Goal: Information Seeking & Learning: Learn about a topic

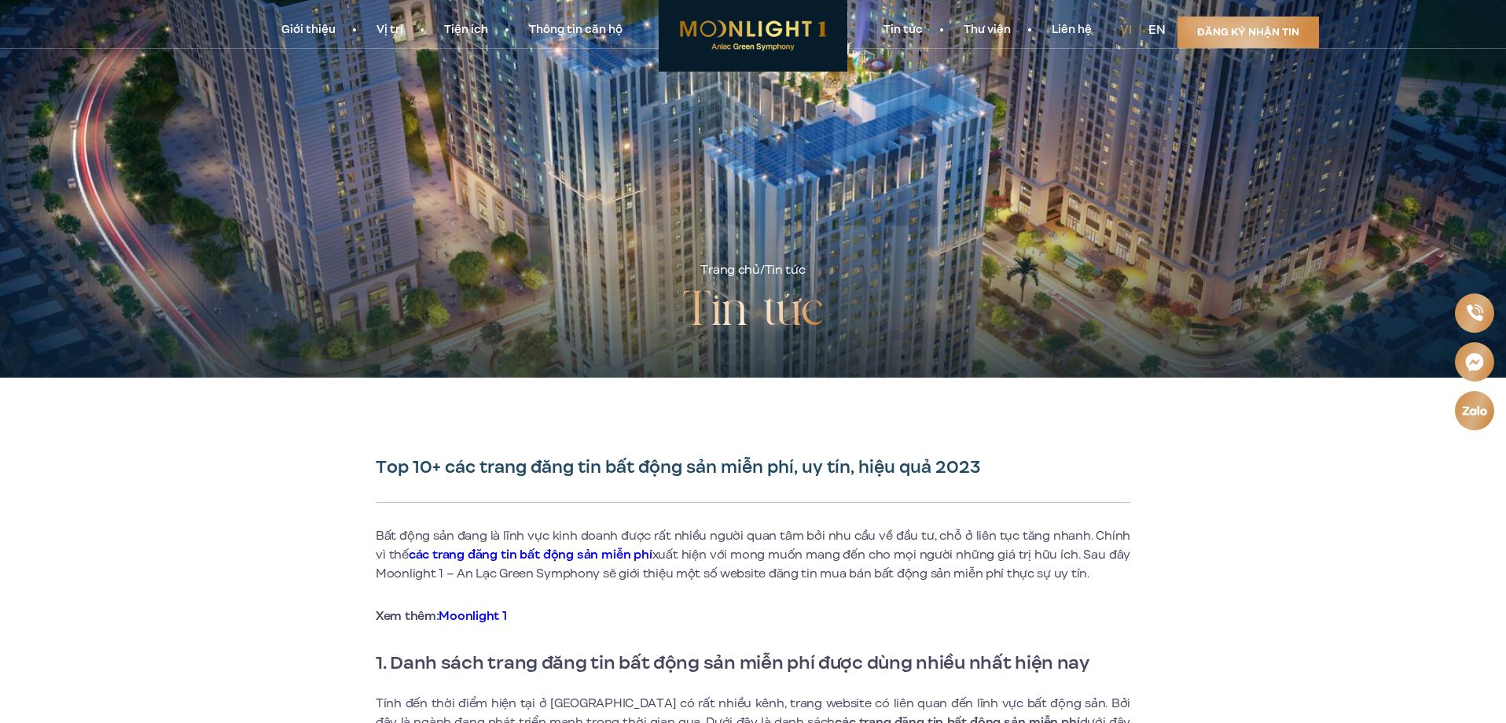
click at [1266, 35] on link "Đăng ký nhận tin" at bounding box center [1249, 32] width 142 height 31
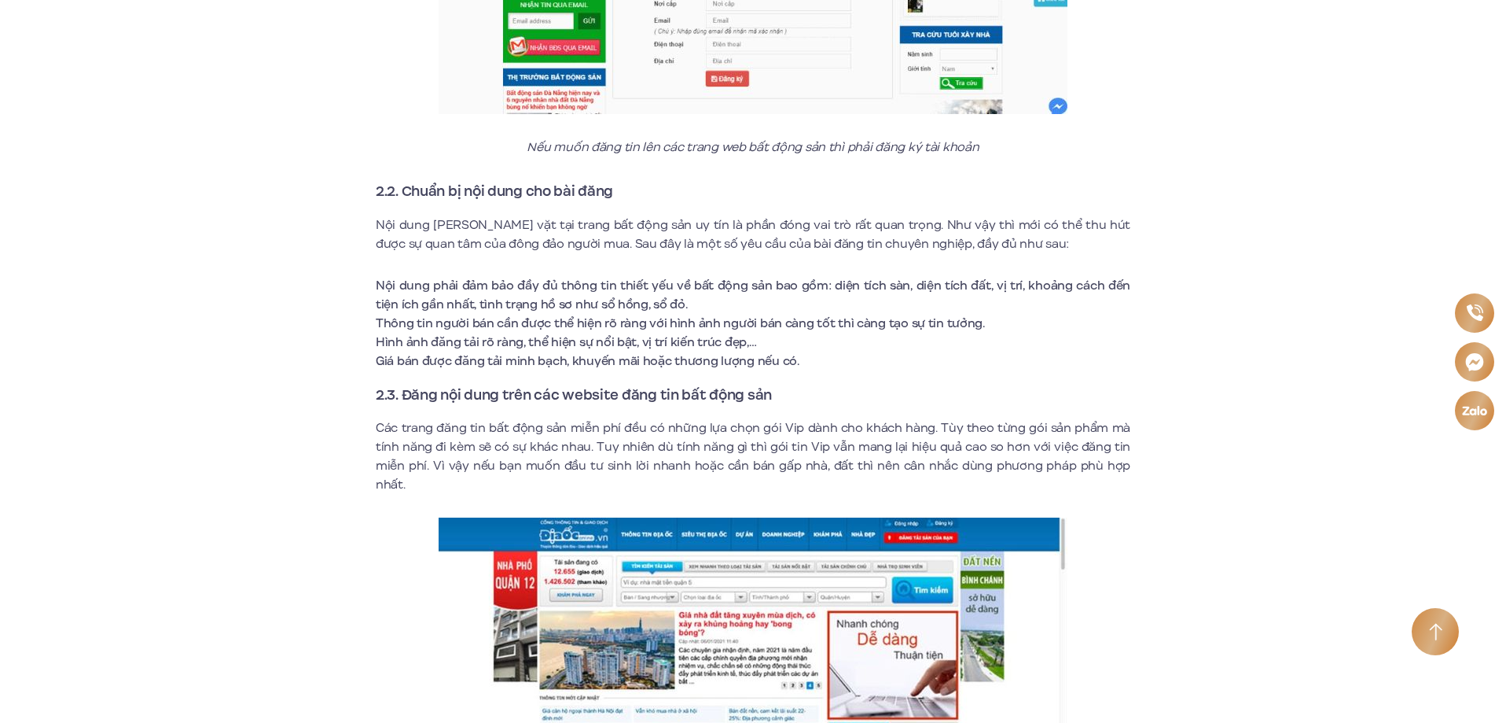
scroll to position [6701, 0]
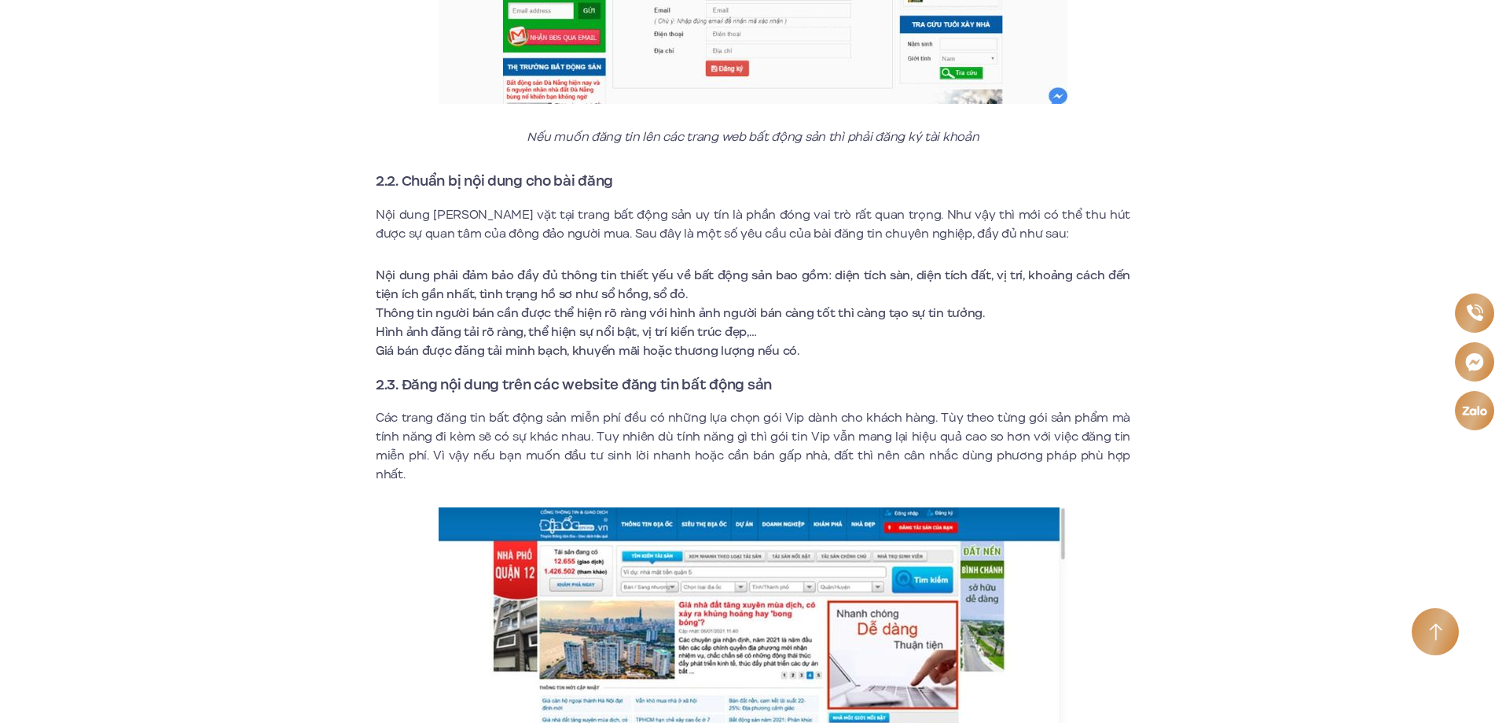
click at [666, 507] on img at bounding box center [753, 661] width 629 height 309
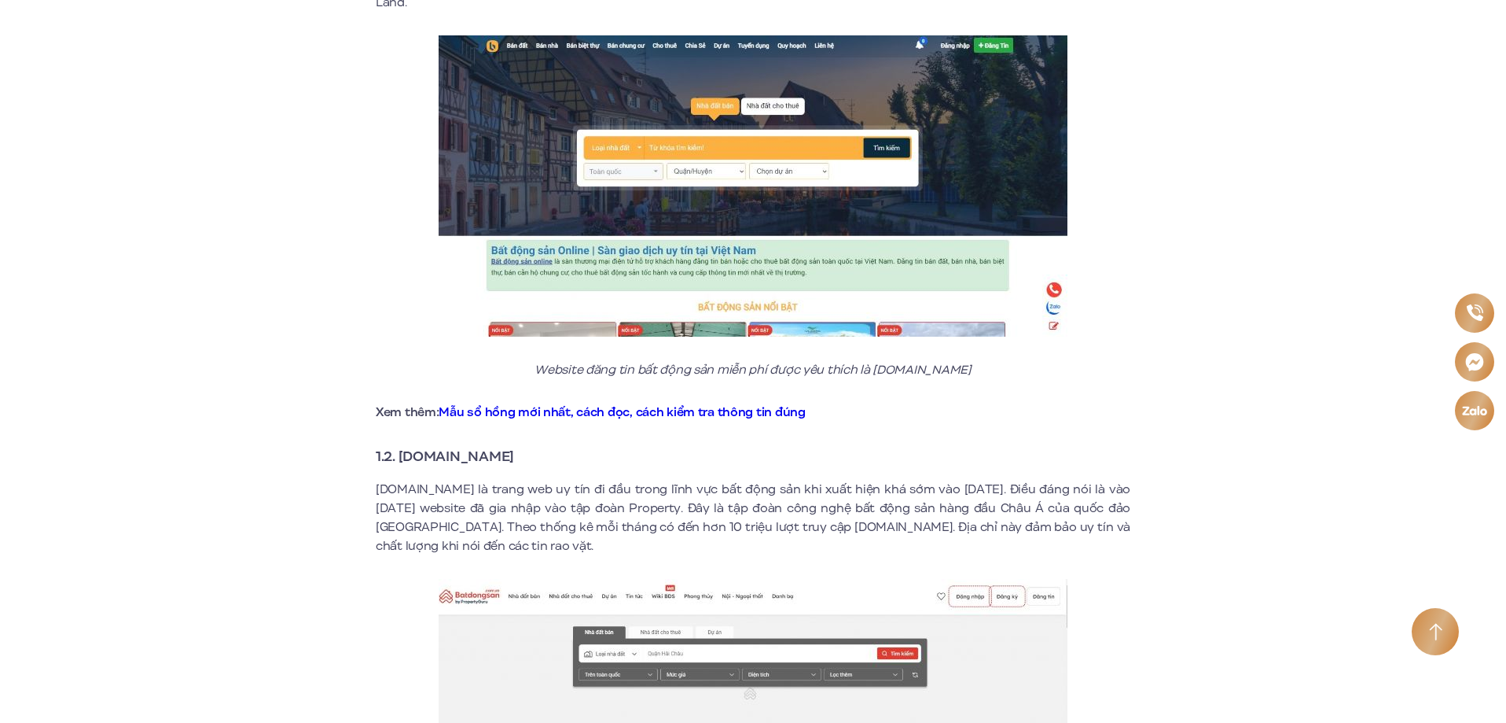
scroll to position [922, 0]
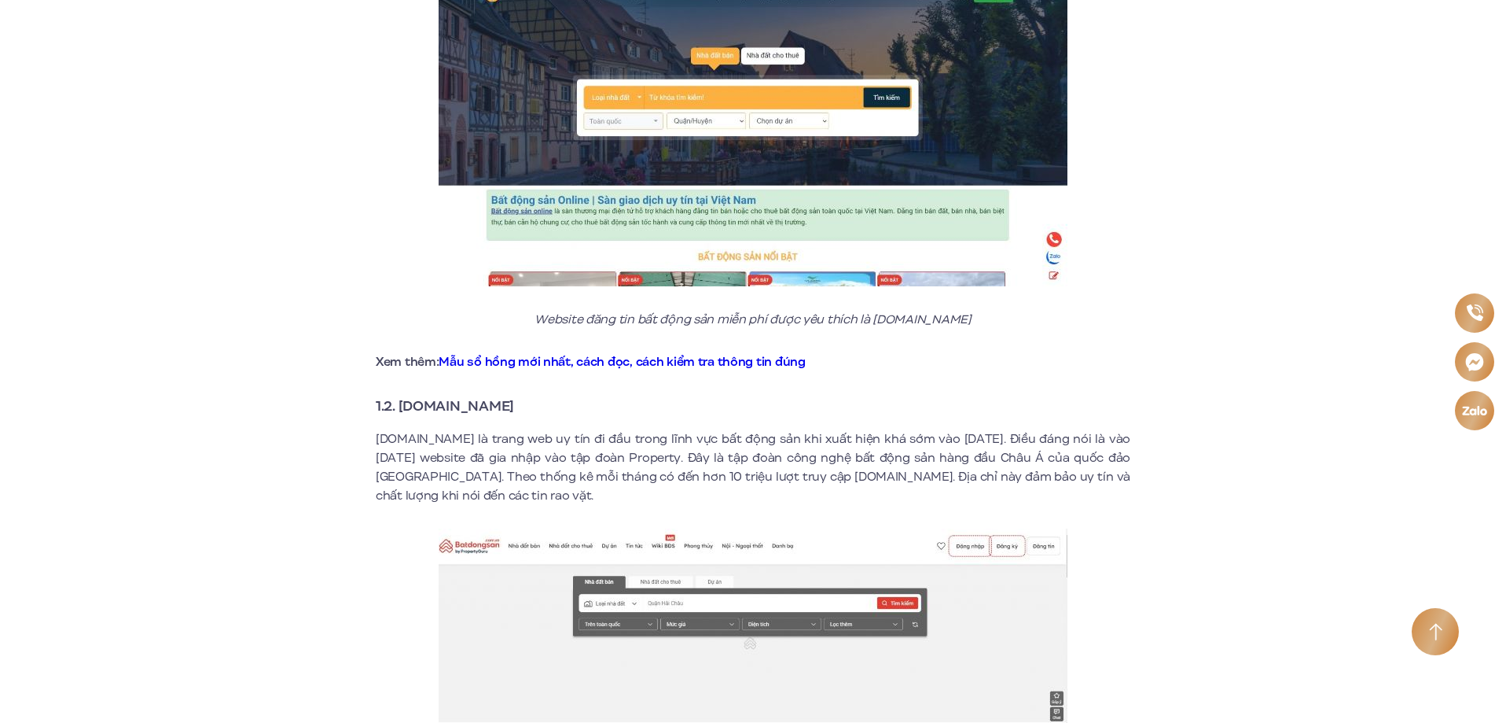
click at [459, 395] on strong "1.2. [DOMAIN_NAME]" at bounding box center [445, 405] width 138 height 20
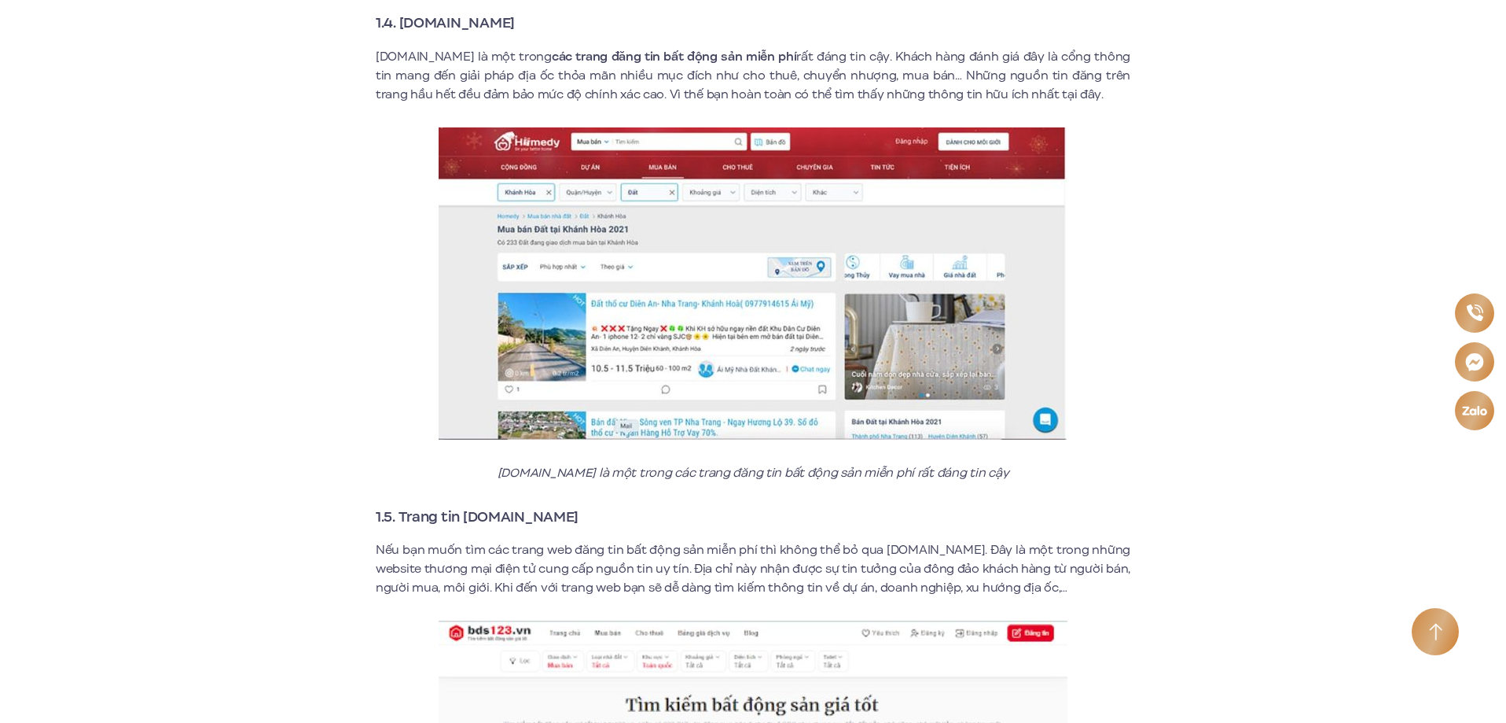
scroll to position [2514, 0]
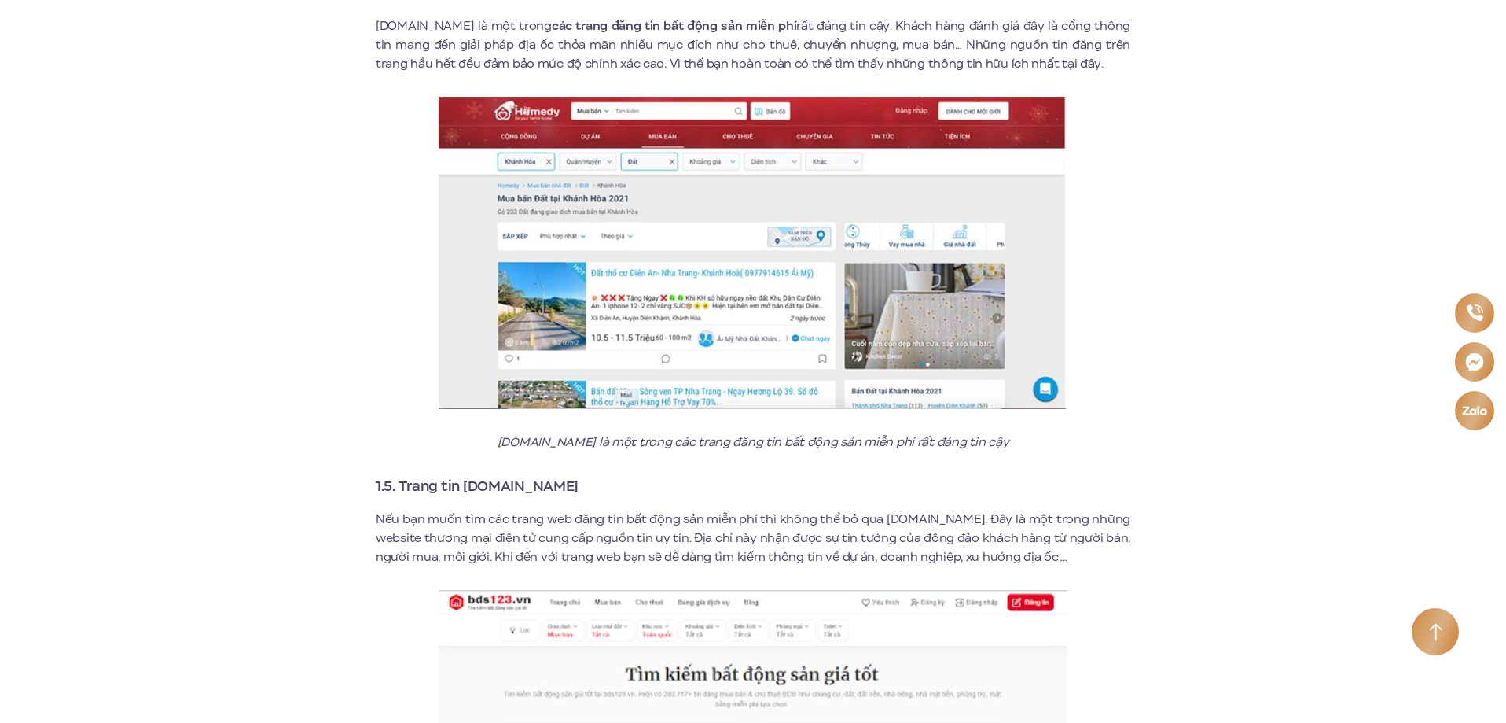
click at [501, 476] on strong "1.5. Trang tin [DOMAIN_NAME]" at bounding box center [477, 486] width 203 height 20
click at [522, 476] on strong "1.5. Trang tin [DOMAIN_NAME]" at bounding box center [477, 486] width 203 height 20
drag, startPoint x: 443, startPoint y: 467, endPoint x: 496, endPoint y: 464, distance: 53.6
click at [496, 476] on strong "1.5. Trang tin [DOMAIN_NAME]" at bounding box center [477, 486] width 203 height 20
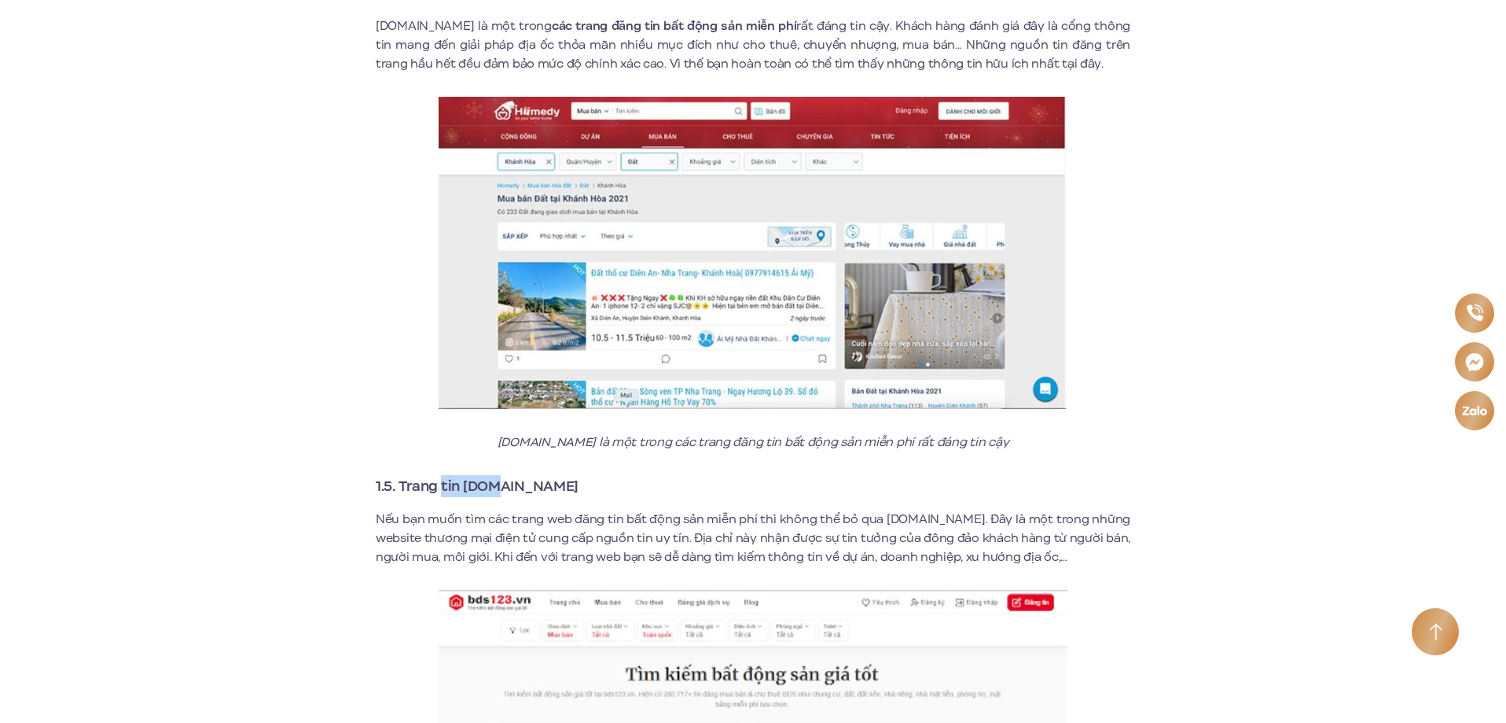
click at [496, 476] on strong "1.5. Trang tin [DOMAIN_NAME]" at bounding box center [477, 486] width 203 height 20
drag, startPoint x: 469, startPoint y: 463, endPoint x: 562, endPoint y: 465, distance: 92.8
click at [562, 475] on h3 "1.5. Trang tin [DOMAIN_NAME]" at bounding box center [753, 486] width 755 height 22
drag, startPoint x: 562, startPoint y: 466, endPoint x: 504, endPoint y: 480, distance: 59.7
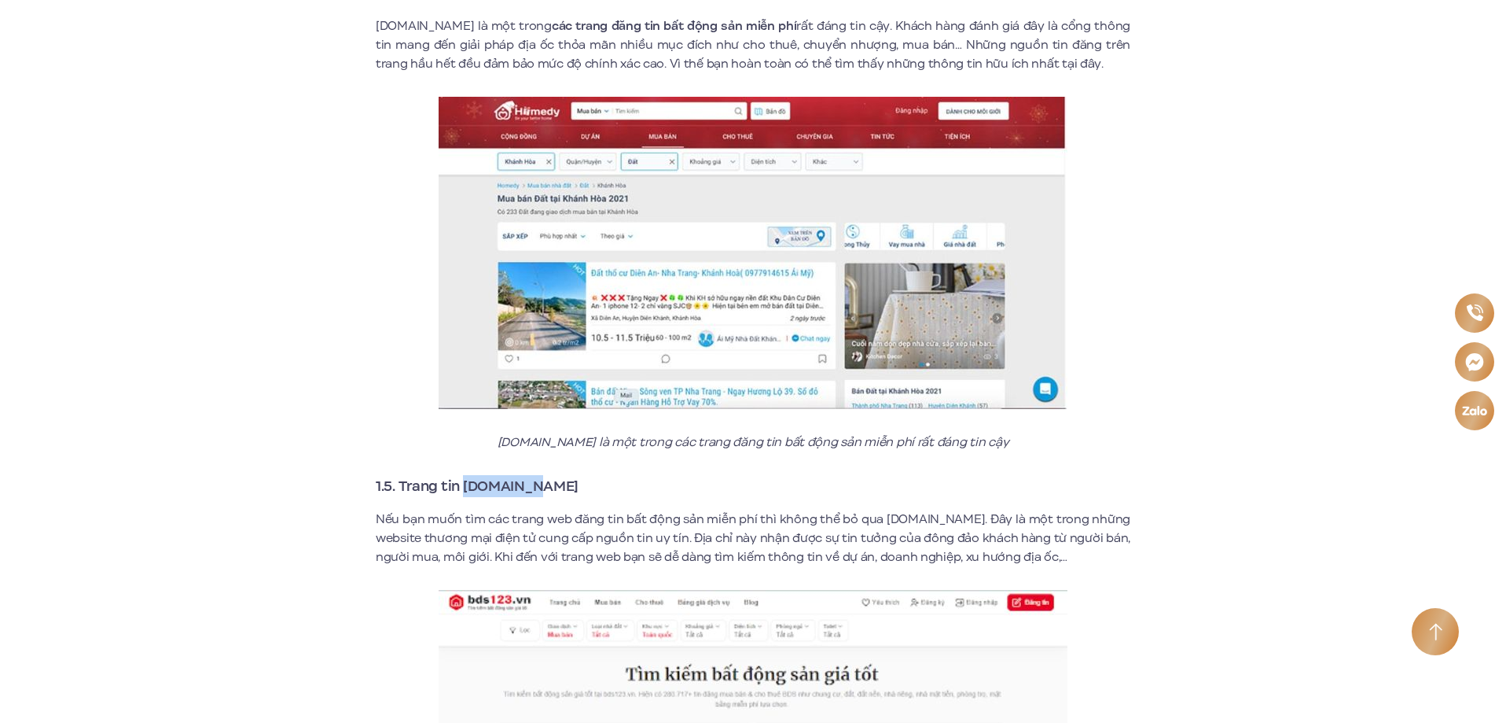
drag, startPoint x: 465, startPoint y: 472, endPoint x: 532, endPoint y: 472, distance: 67.6
click at [532, 475] on h3 "1.5. Trang tin [DOMAIN_NAME]" at bounding box center [753, 486] width 755 height 22
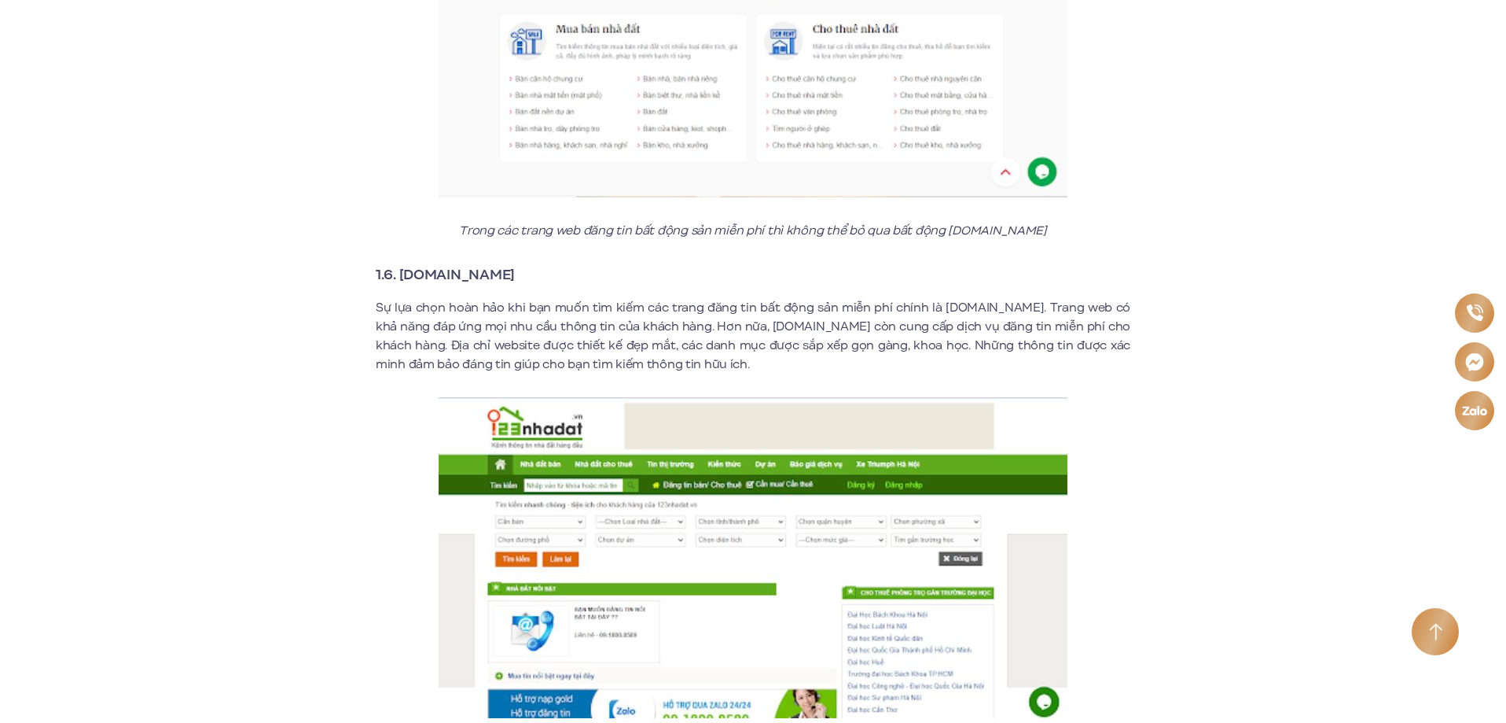
scroll to position [3245, 0]
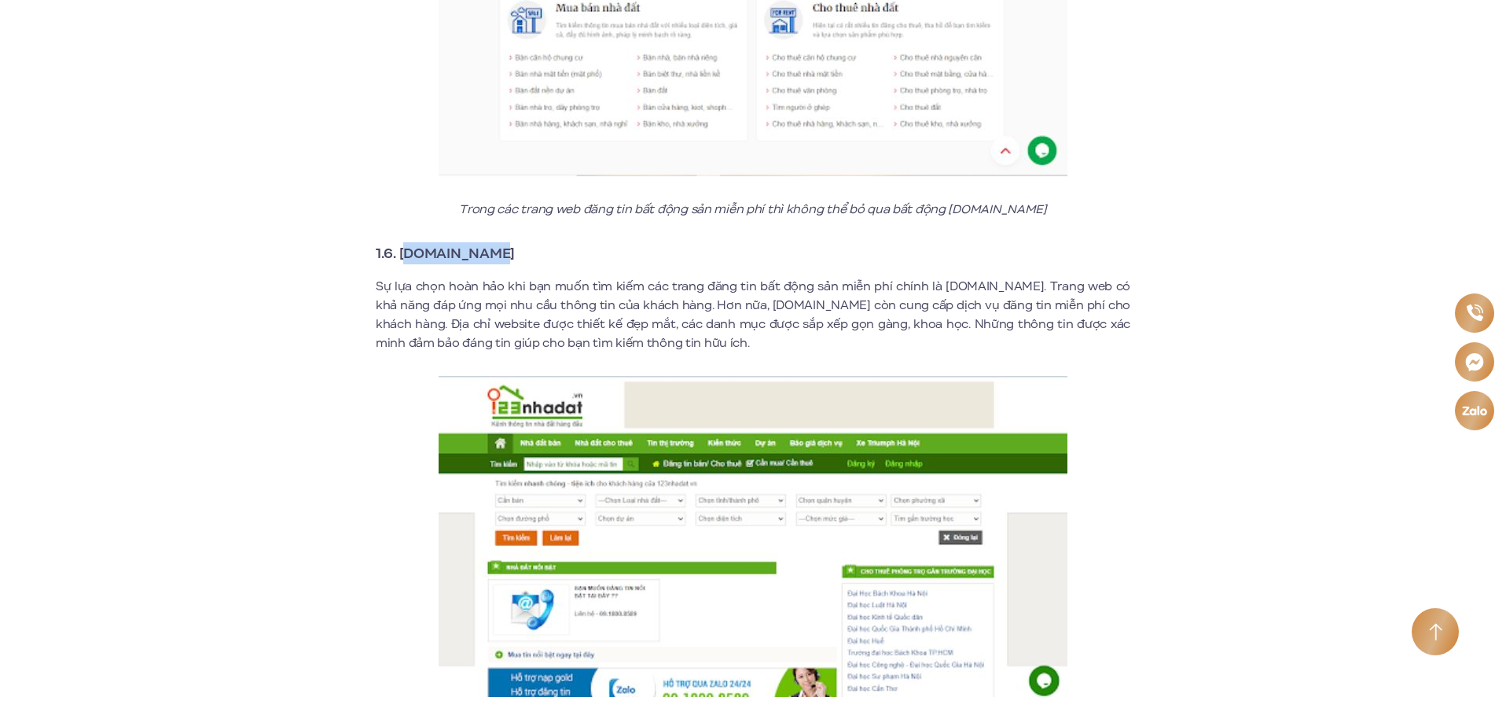
drag, startPoint x: 404, startPoint y: 230, endPoint x: 514, endPoint y: 241, distance: 110.5
click at [514, 242] on h3 "1.6. [DOMAIN_NAME]" at bounding box center [753, 253] width 755 height 22
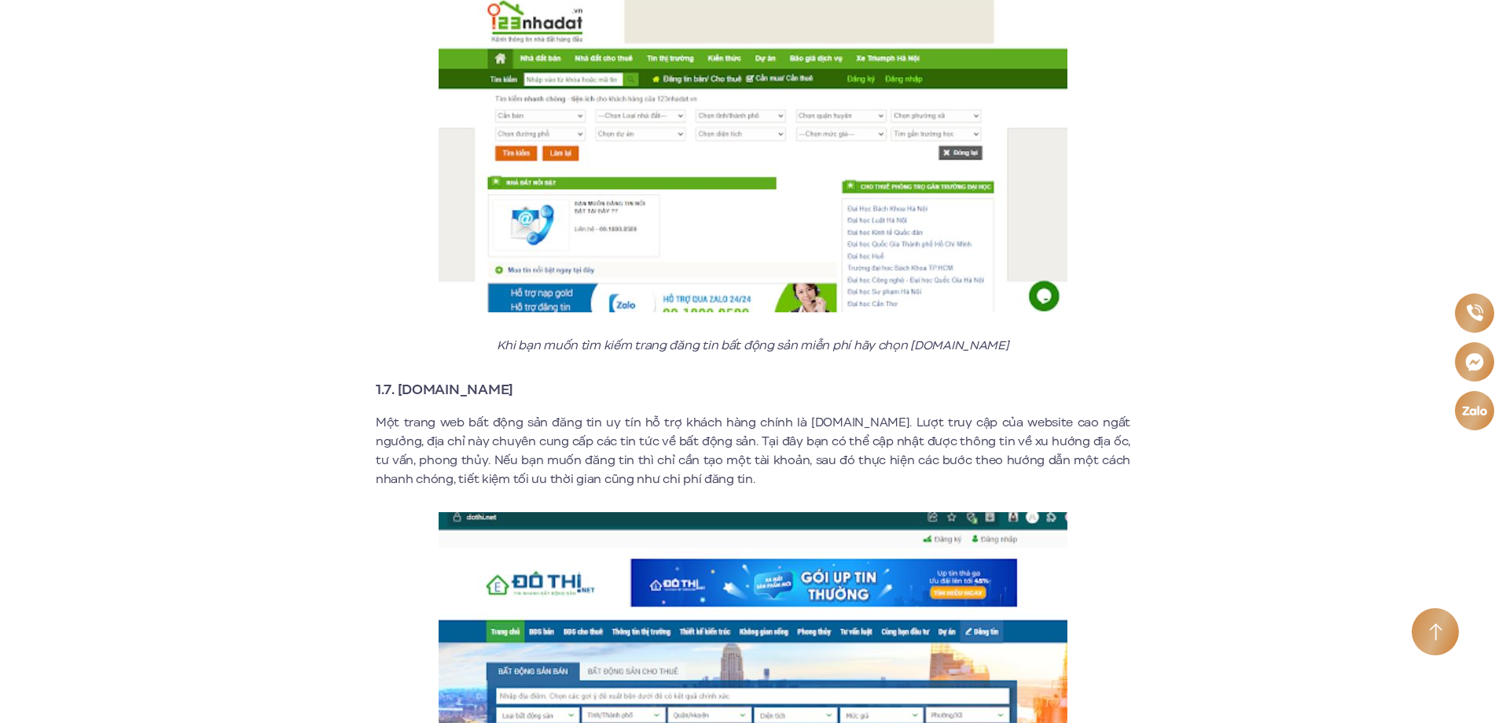
scroll to position [3649, 0]
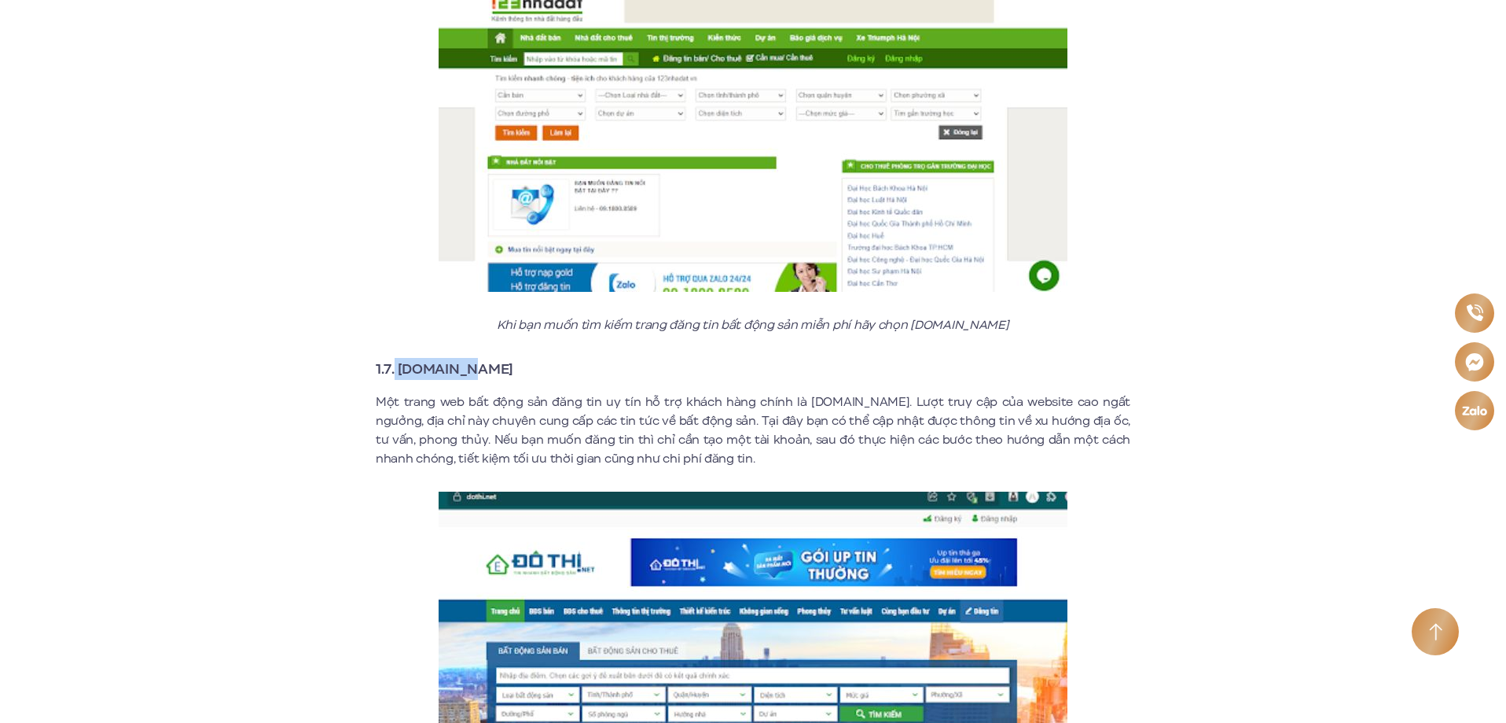
drag, startPoint x: 395, startPoint y: 347, endPoint x: 484, endPoint y: 350, distance: 89.7
click at [484, 358] on h3 "1.7. [DOMAIN_NAME]" at bounding box center [753, 369] width 755 height 22
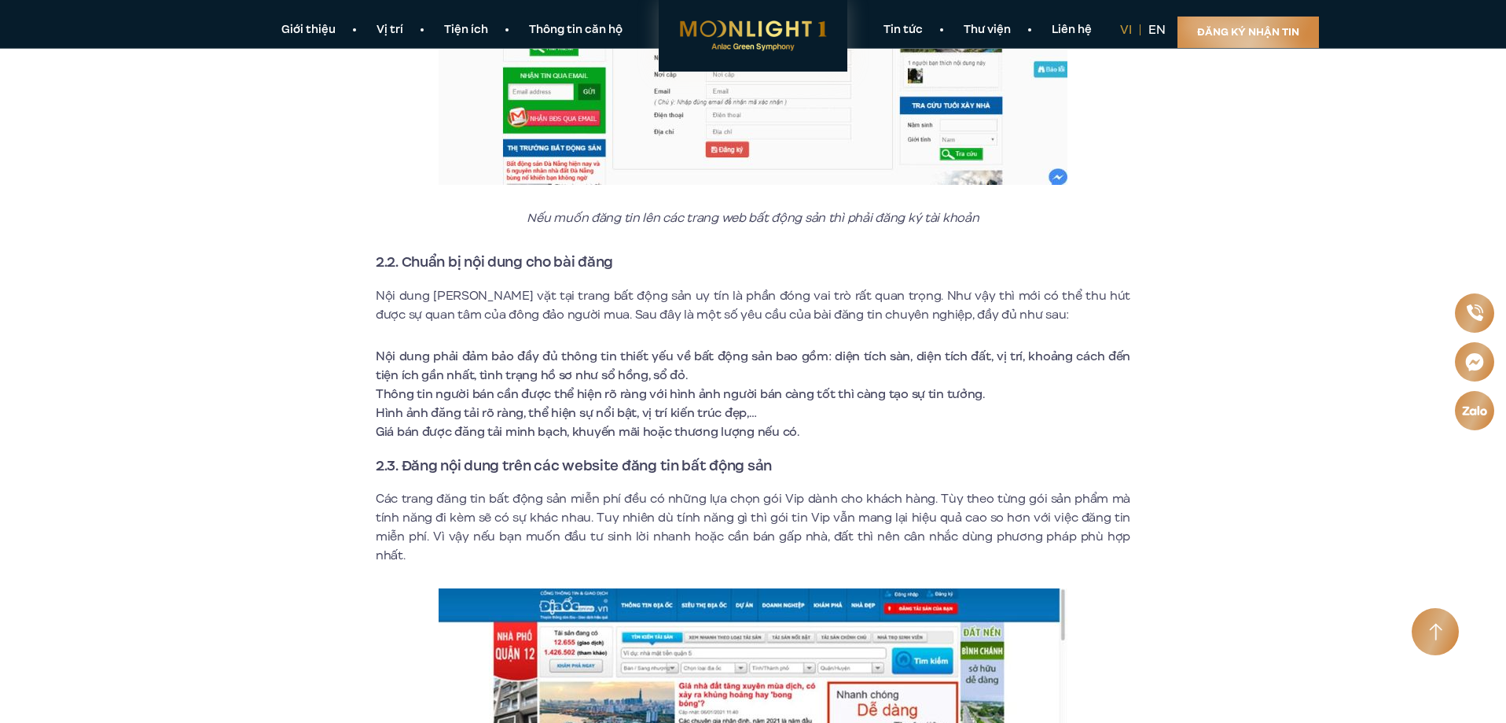
scroll to position [6589, 0]
